Goal: Find specific page/section: Find specific page/section

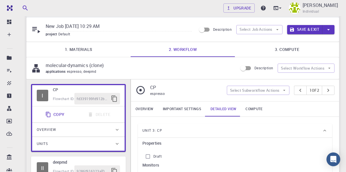
scroll to position [8, 0]
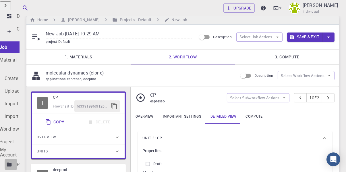
click at [11, 161] on icon at bounding box center [9, 164] width 6 height 6
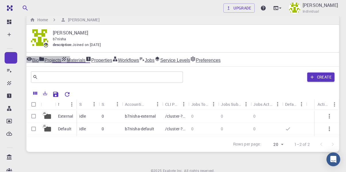
click at [86, 56] on link "Materials" at bounding box center [73, 59] width 24 height 7
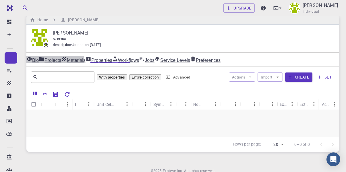
click at [139, 58] on link "Workflows" at bounding box center [125, 59] width 27 height 7
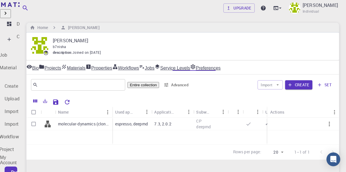
scroll to position [66, 0]
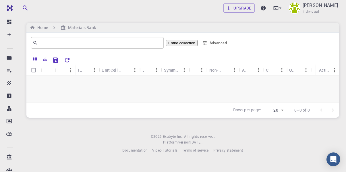
scroll to position [49, 0]
